Goal: Information Seeking & Learning: Check status

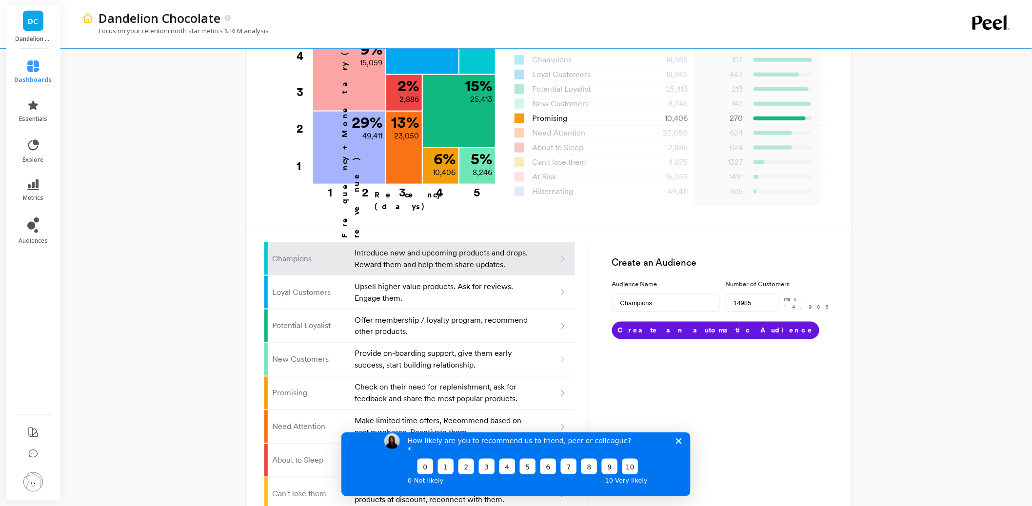
scroll to position [471, 0]
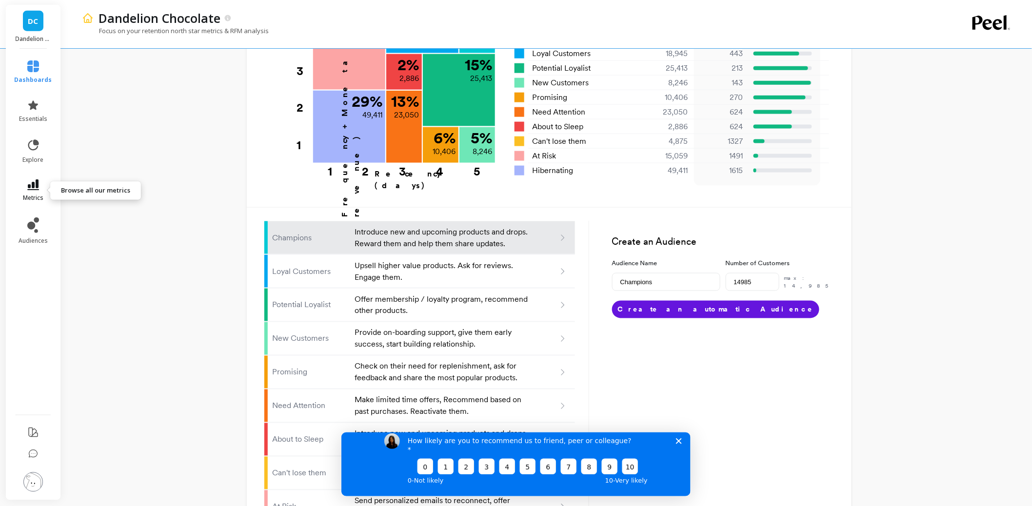
click at [32, 191] on link "metrics" at bounding box center [34, 191] width 38 height 22
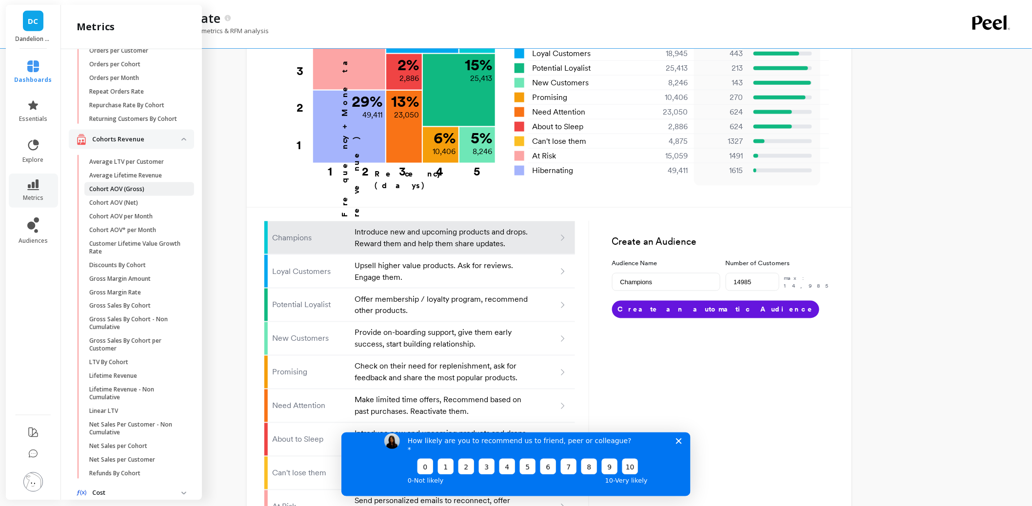
scroll to position [208, 0]
click at [135, 179] on p "Average Lifetime Revenue" at bounding box center [125, 175] width 73 height 8
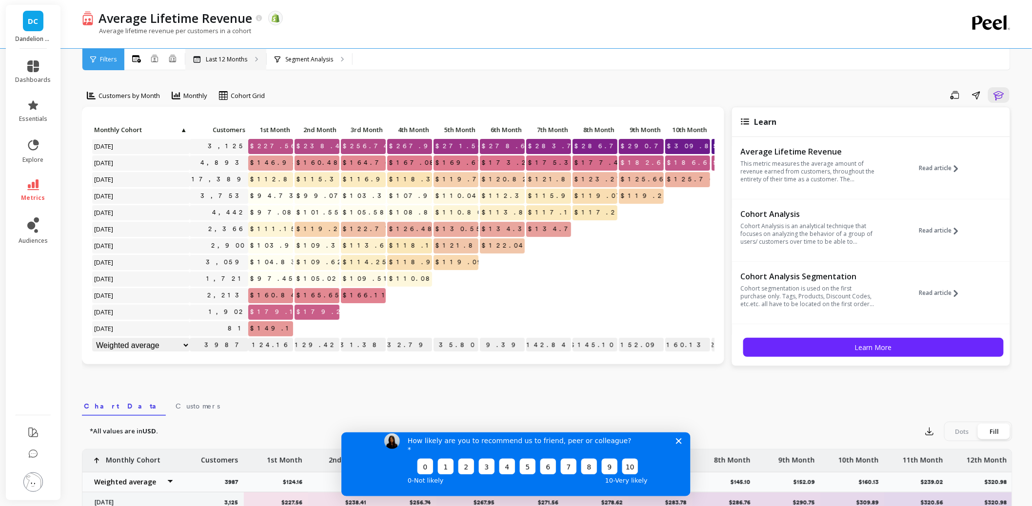
click at [235, 61] on p "Last 12 Months" at bounding box center [226, 60] width 41 height 8
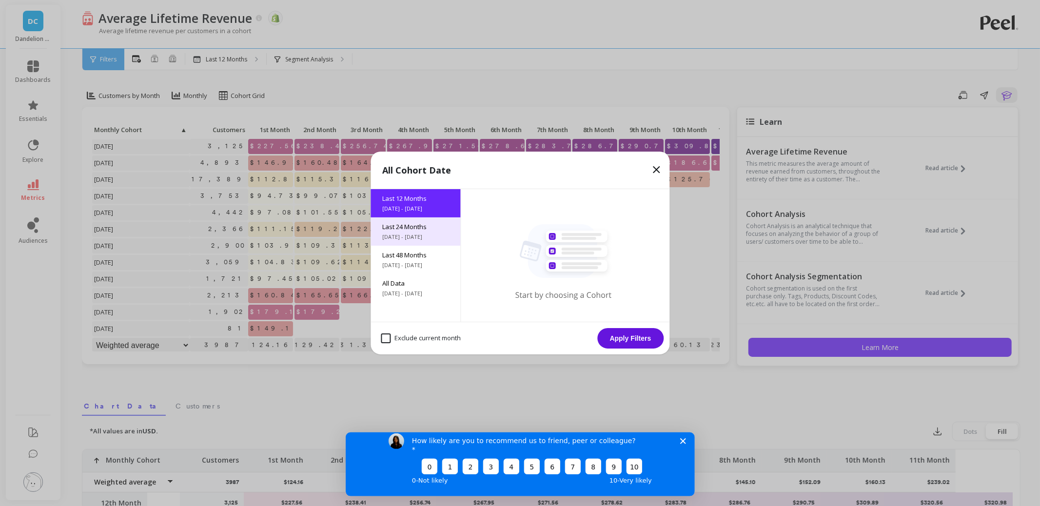
click at [399, 232] on div "Last 24 Months [DATE] - [DATE]" at bounding box center [416, 232] width 90 height 28
click at [638, 337] on button "Apply Filters" at bounding box center [631, 338] width 66 height 20
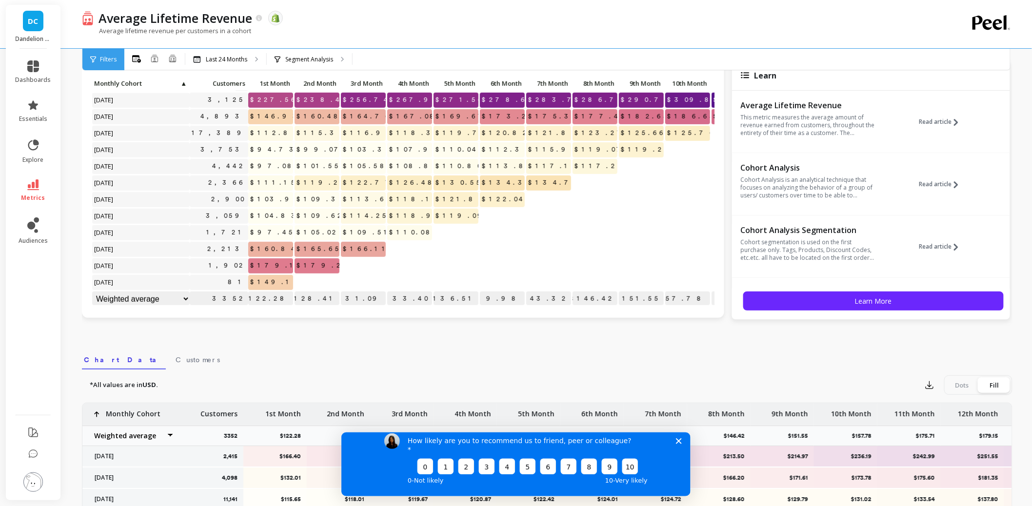
scroll to position [21, 0]
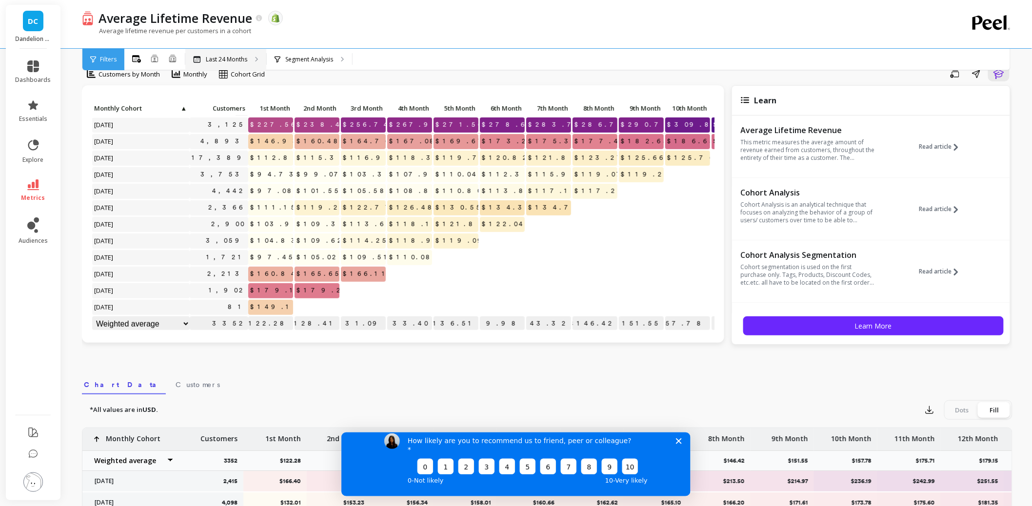
click at [225, 59] on p "Last 24 Months" at bounding box center [226, 60] width 41 height 8
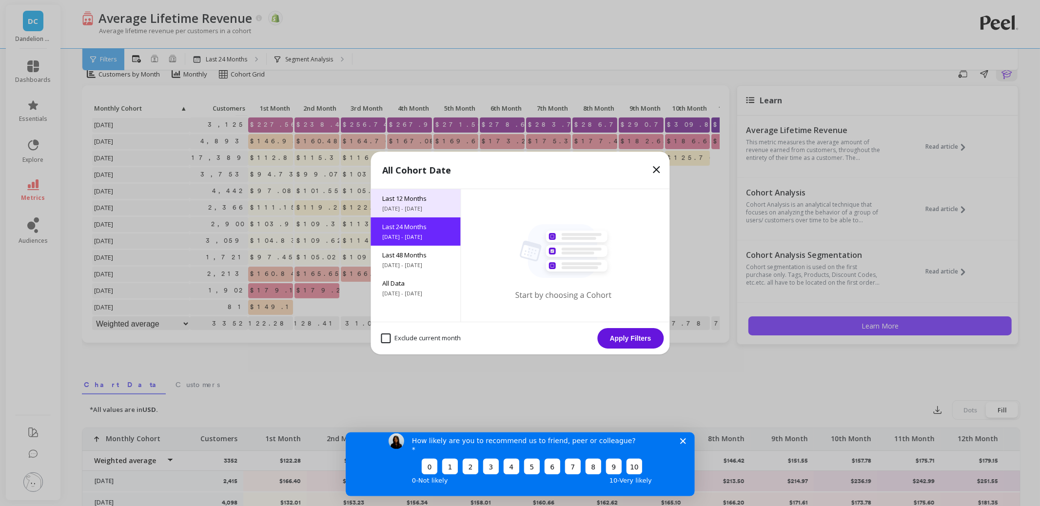
click at [402, 202] on span "Last 12 Months" at bounding box center [415, 198] width 66 height 9
click at [641, 342] on button "Apply Filters" at bounding box center [631, 338] width 66 height 20
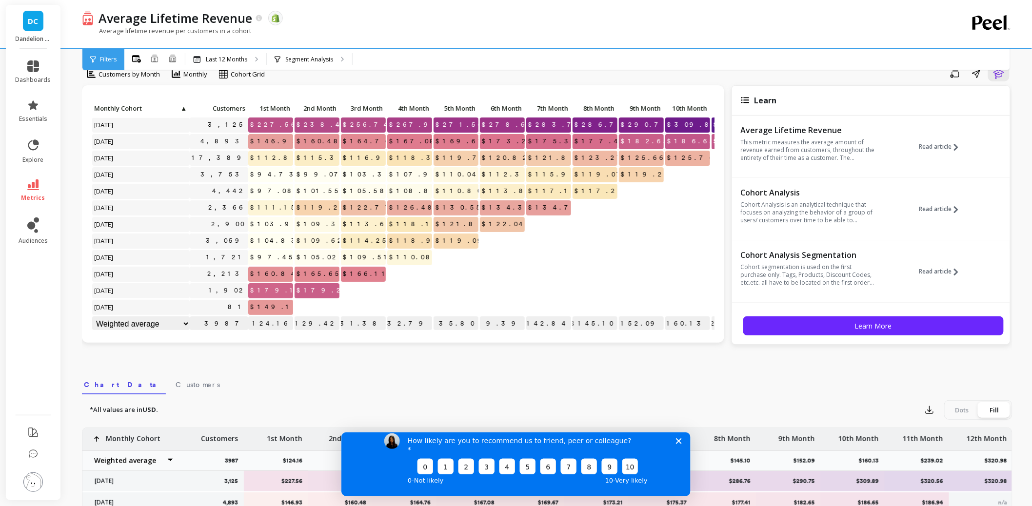
scroll to position [8, 0]
click at [227, 56] on p "Last 12 Months" at bounding box center [226, 60] width 41 height 8
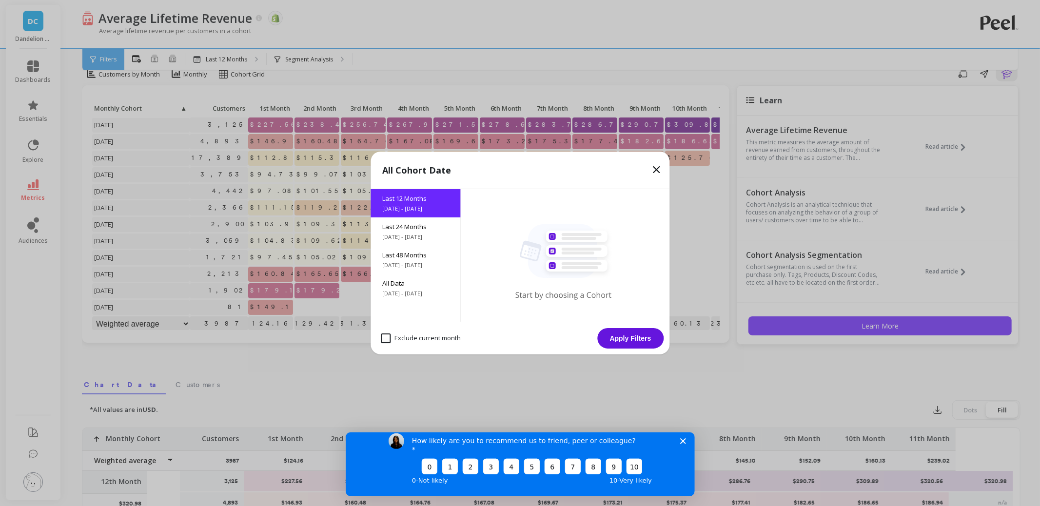
click at [554, 243] on rect at bounding box center [562, 251] width 69 height 54
click at [624, 338] on button "Apply Filters" at bounding box center [631, 338] width 66 height 20
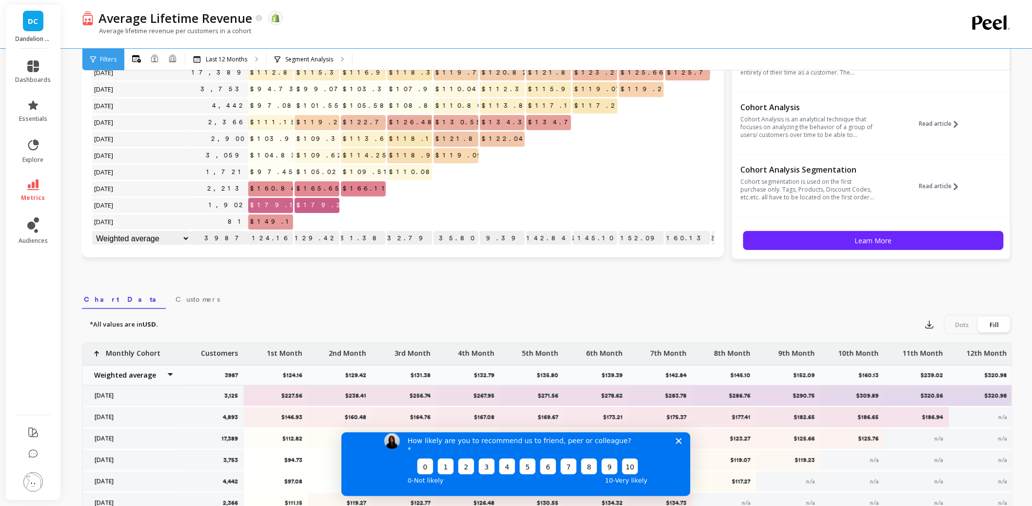
scroll to position [109, 0]
